Goal: Information Seeking & Learning: Understand process/instructions

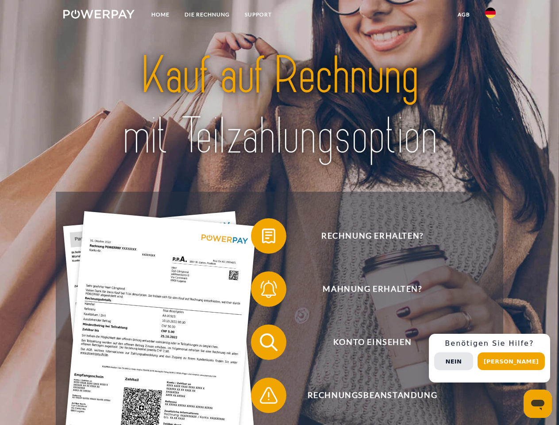
click at [99, 15] on img at bounding box center [98, 14] width 71 height 9
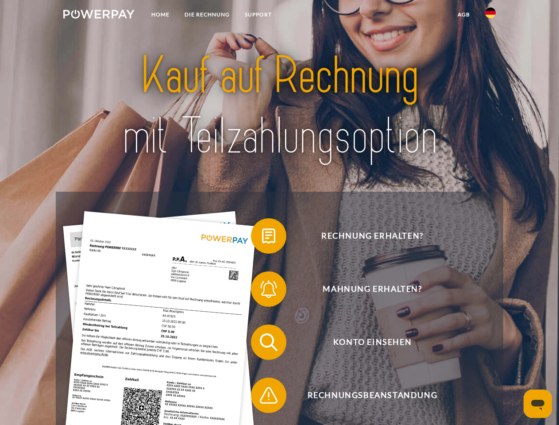
click at [491, 15] on img at bounding box center [490, 13] width 11 height 11
click at [464, 15] on link "agb" at bounding box center [463, 15] width 27 height 16
click at [262, 238] on span at bounding box center [255, 236] width 44 height 44
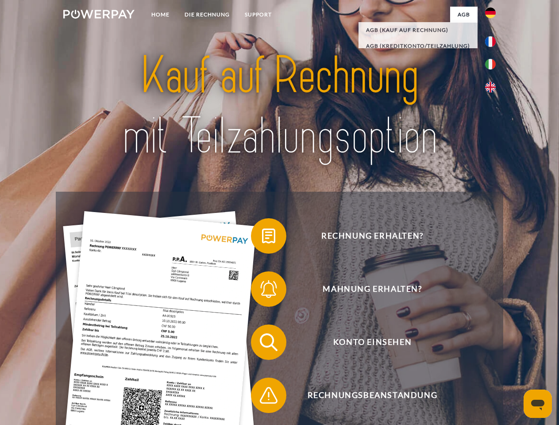
click at [262, 291] on span at bounding box center [255, 289] width 44 height 44
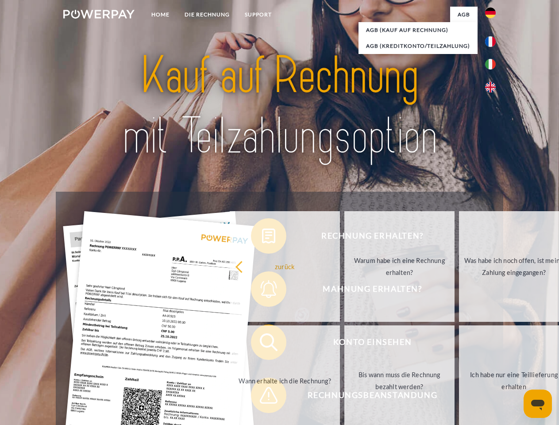
click at [344, 344] on link "Bis wann muss die Rechnung bezahlt werden?" at bounding box center [399, 380] width 110 height 111
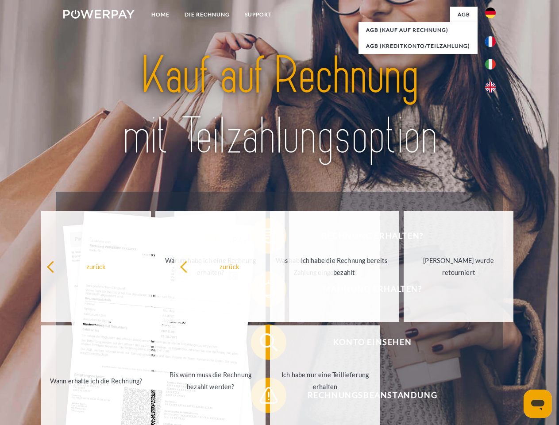
click at [262, 397] on span at bounding box center [255, 395] width 44 height 44
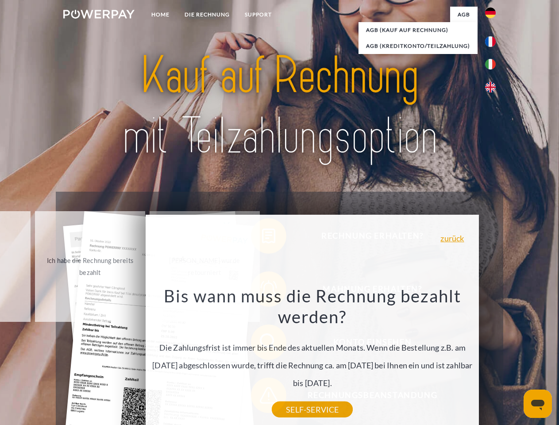
click at [493, 358] on div "Rechnung erhalten? Mahnung erhalten? Konto einsehen" at bounding box center [279, 369] width 447 height 354
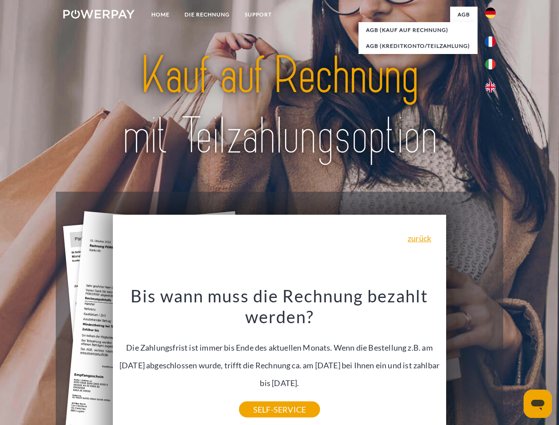
click at [471, 360] on span "Konto einsehen" at bounding box center [372, 342] width 217 height 35
click at [515, 361] on header "Home DIE RECHNUNG SUPPORT" at bounding box center [279, 305] width 559 height 611
